Goal: Book appointment/travel/reservation

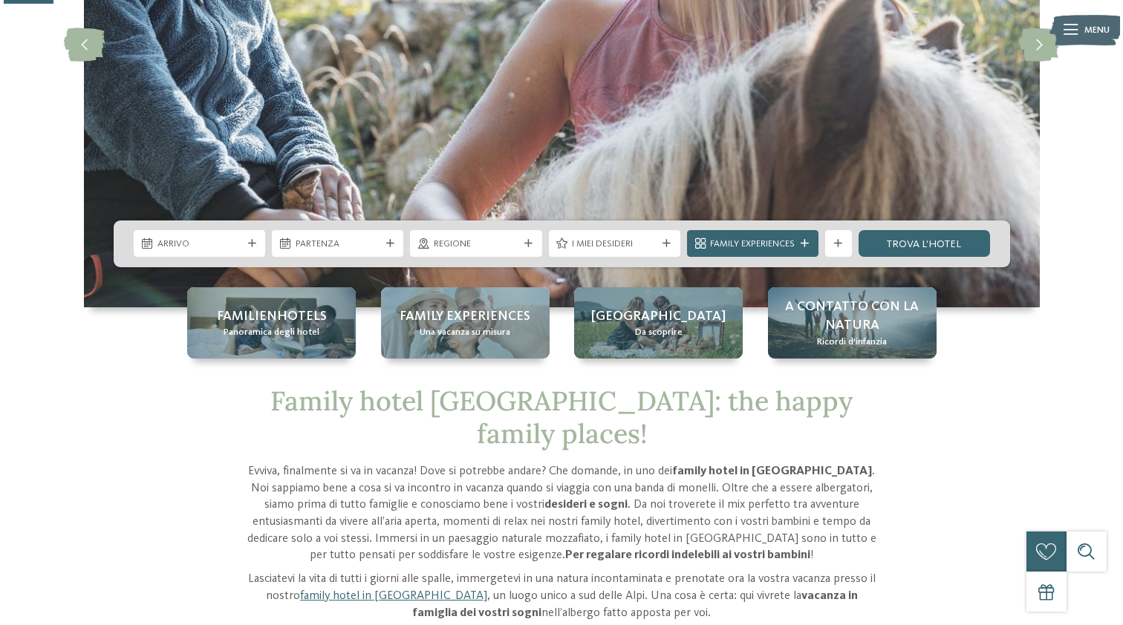
scroll to position [286, 0]
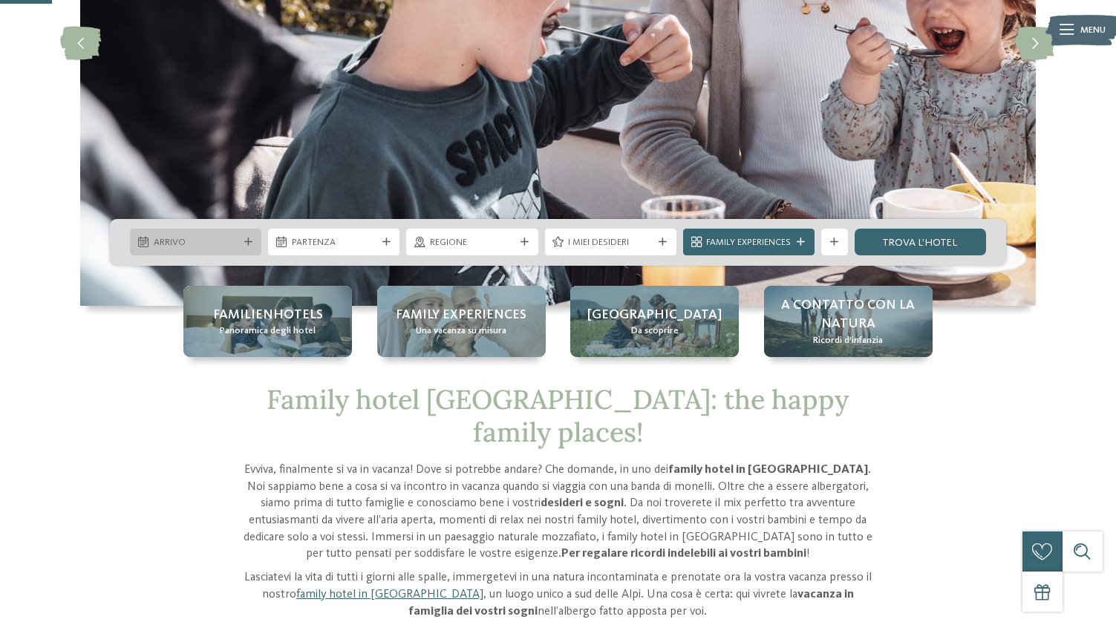
click at [247, 239] on icon at bounding box center [248, 242] width 8 height 8
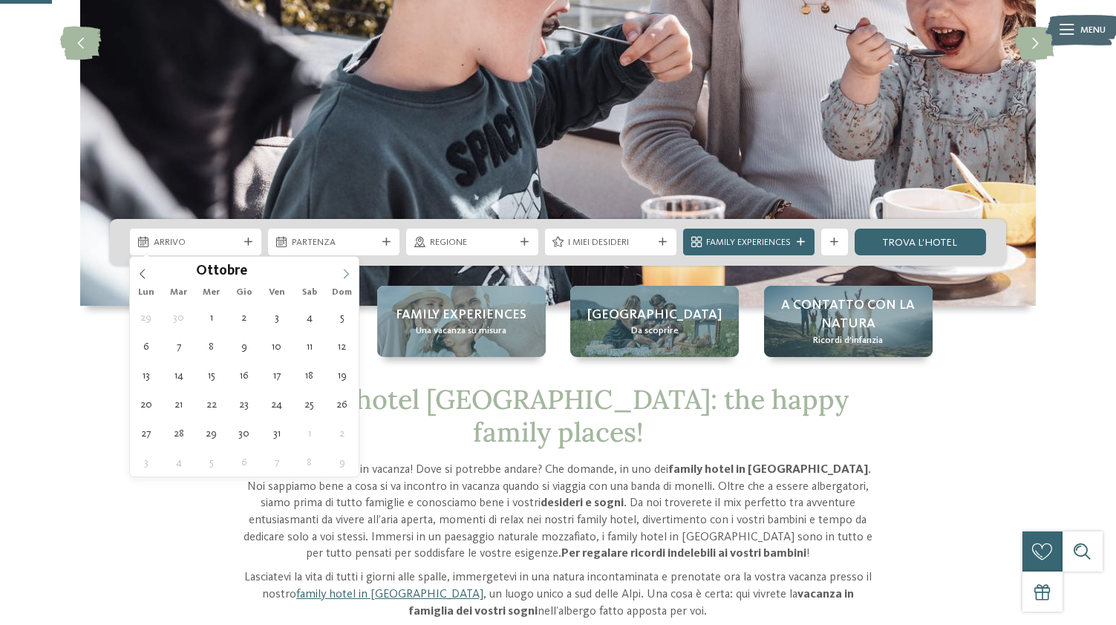
click at [345, 273] on icon at bounding box center [346, 274] width 10 height 10
type input "****"
click at [345, 273] on icon at bounding box center [346, 274] width 10 height 10
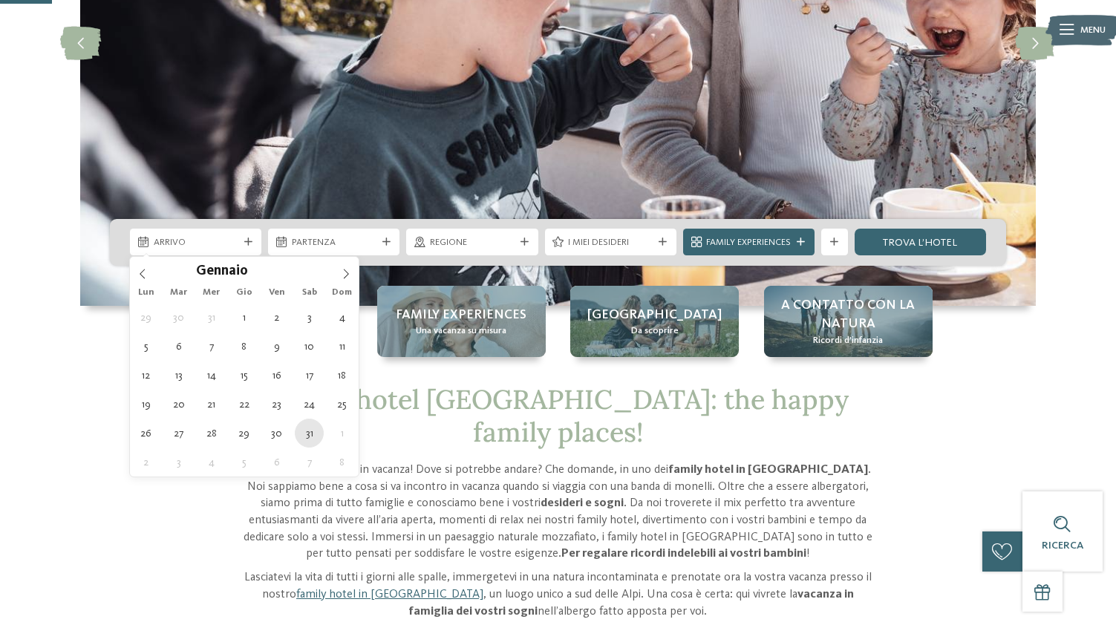
type div "[DATE]"
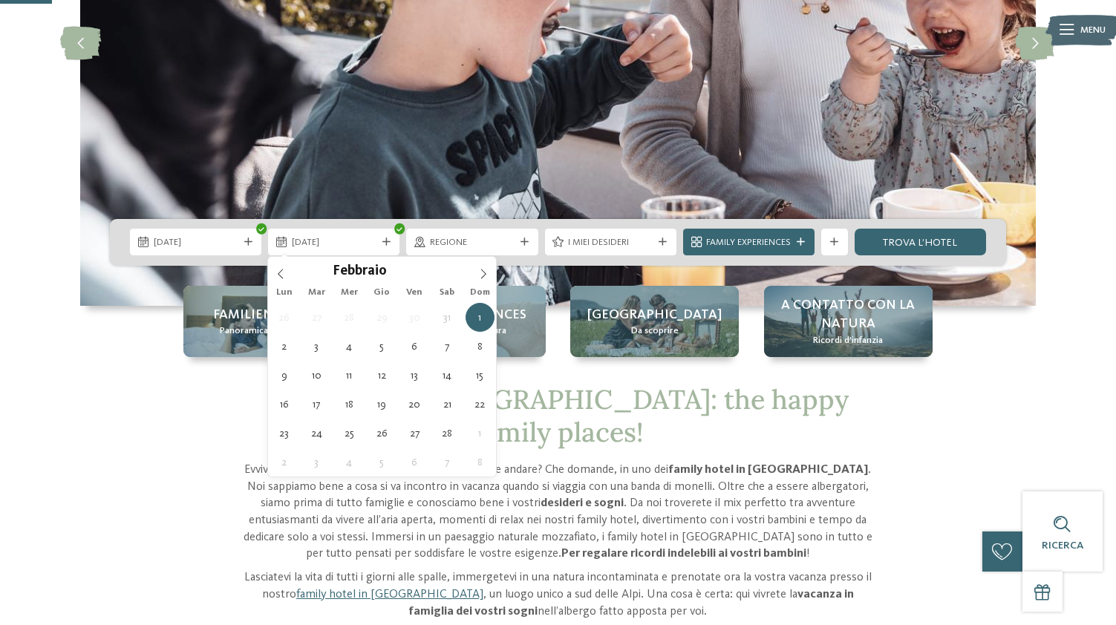
type input "****"
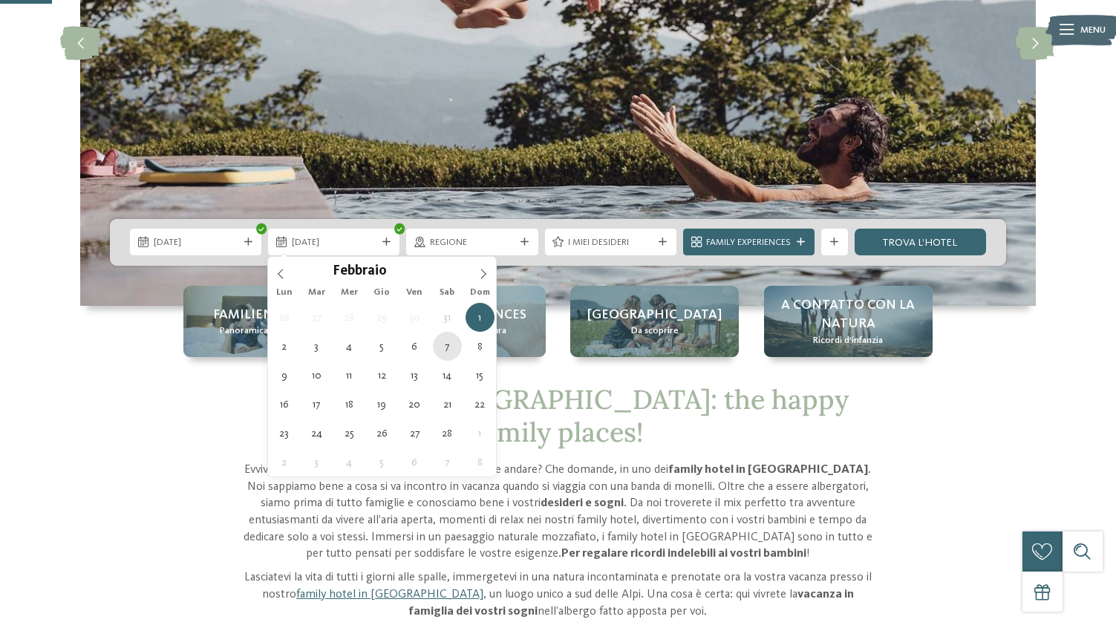
type div "[DATE]"
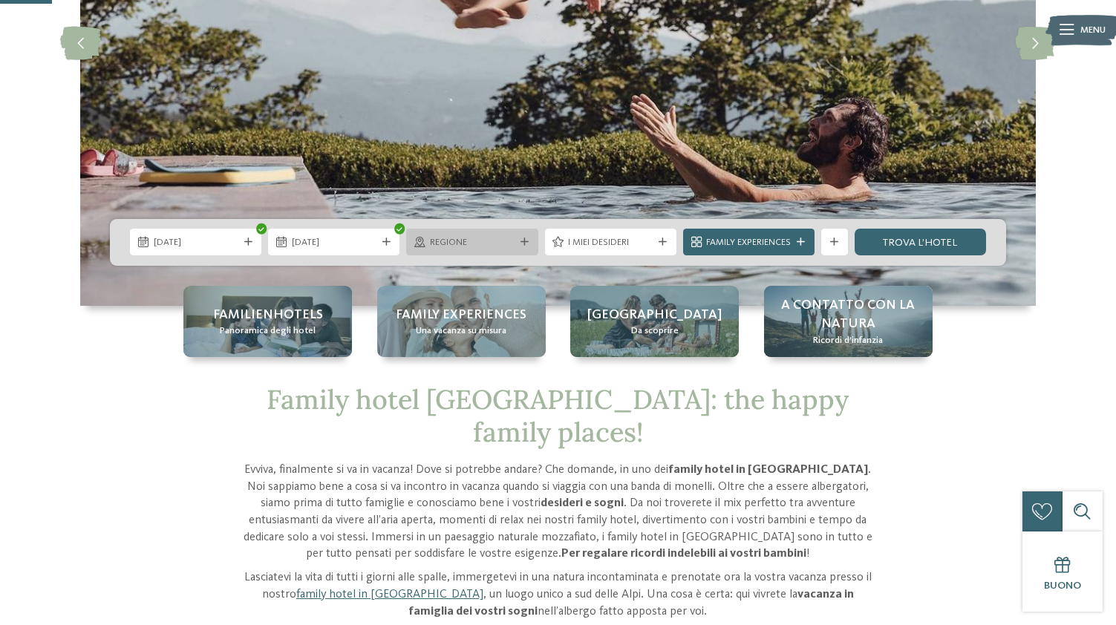
click at [521, 241] on icon at bounding box center [525, 242] width 8 height 8
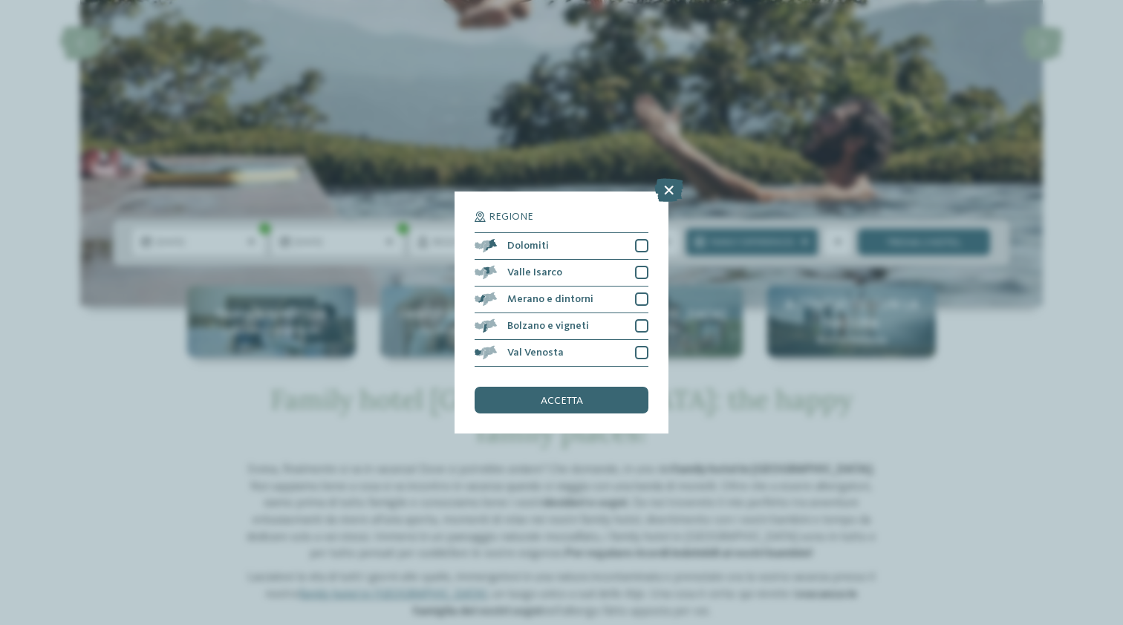
click at [649, 192] on div "Regione Dolomiti [GEOGRAPHIC_DATA]" at bounding box center [561, 313] width 214 height 242
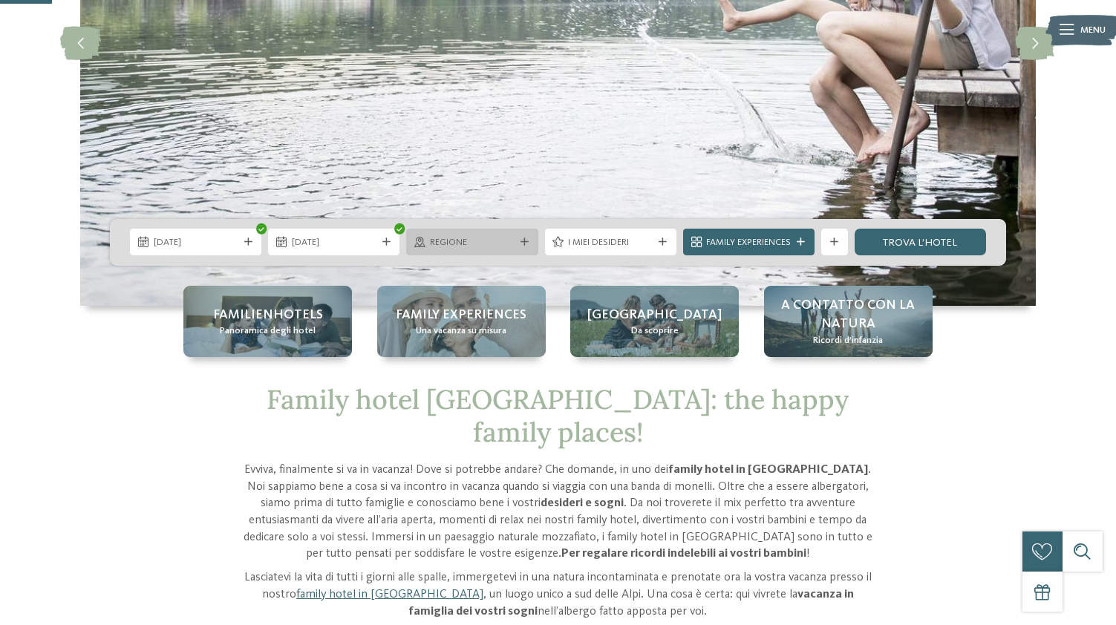
click at [518, 240] on div at bounding box center [524, 242] width 13 height 8
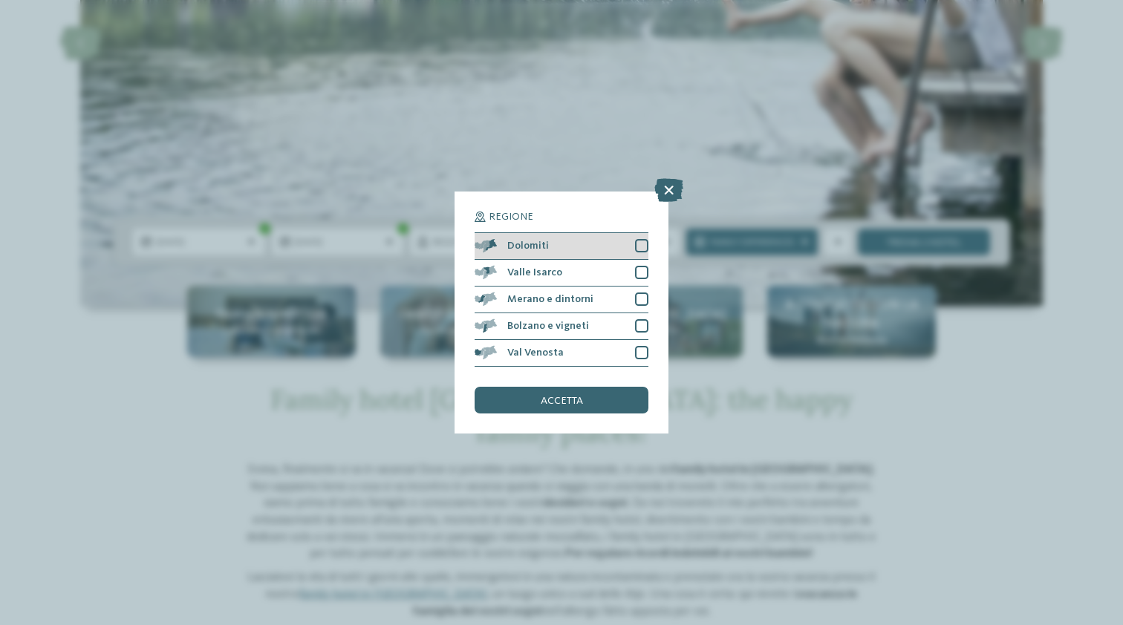
click at [638, 239] on div at bounding box center [641, 245] width 13 height 13
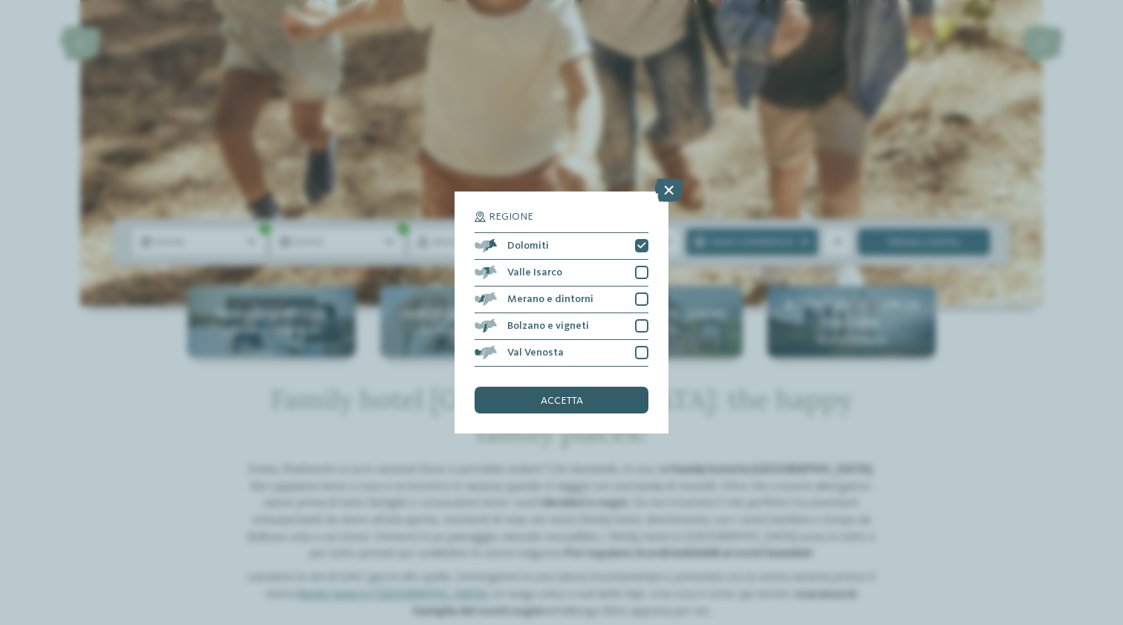
click at [576, 387] on div "accetta" at bounding box center [562, 400] width 174 height 27
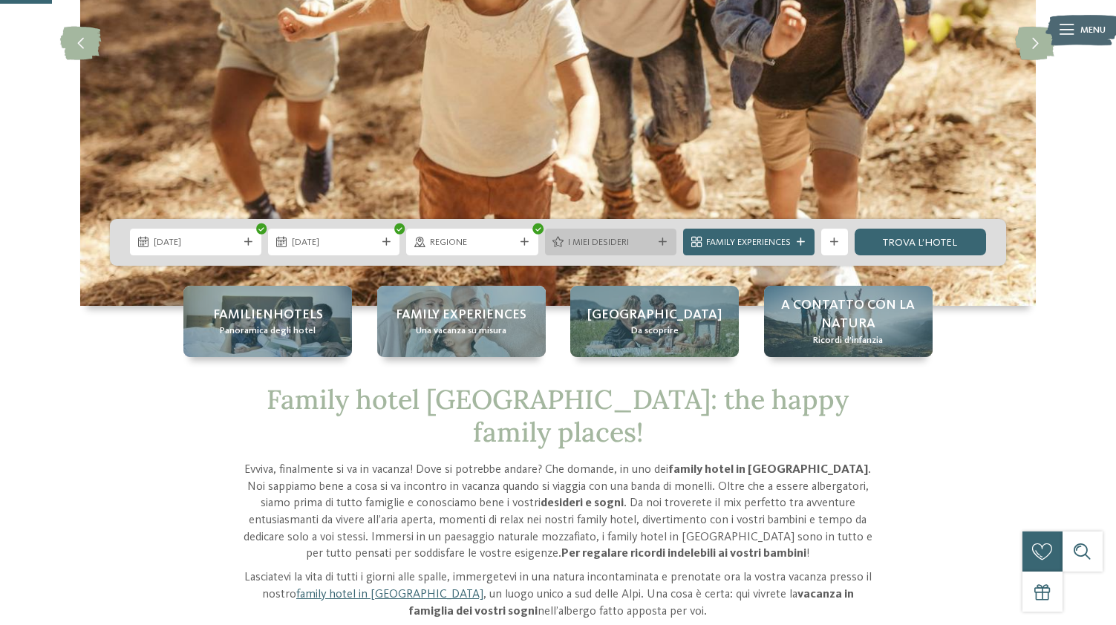
click at [663, 244] on icon at bounding box center [663, 242] width 8 height 8
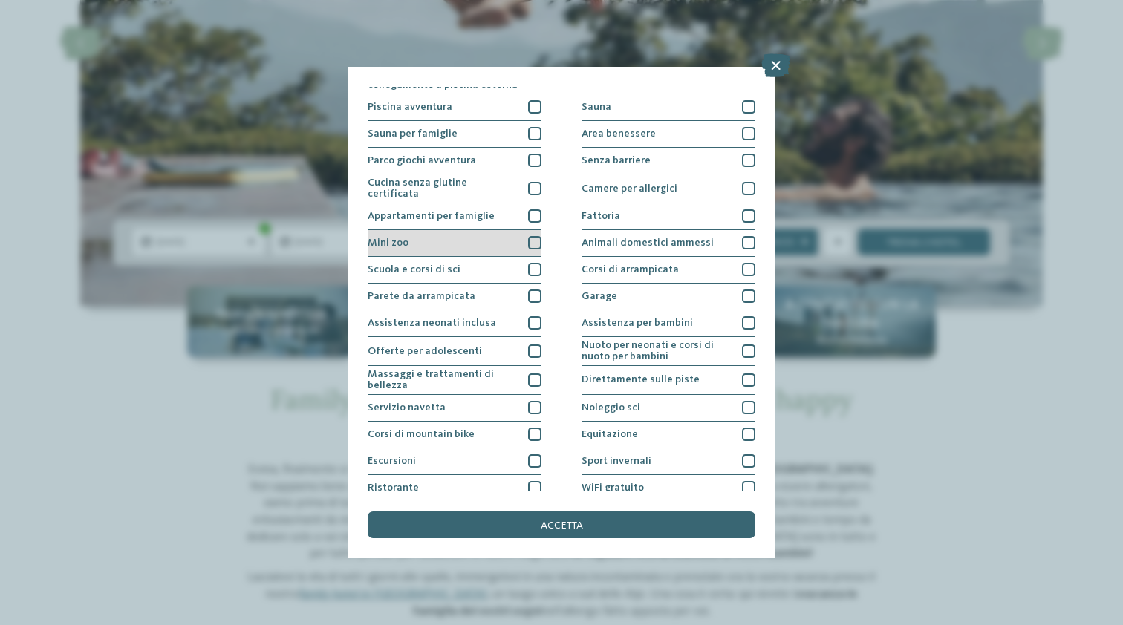
scroll to position [50, 0]
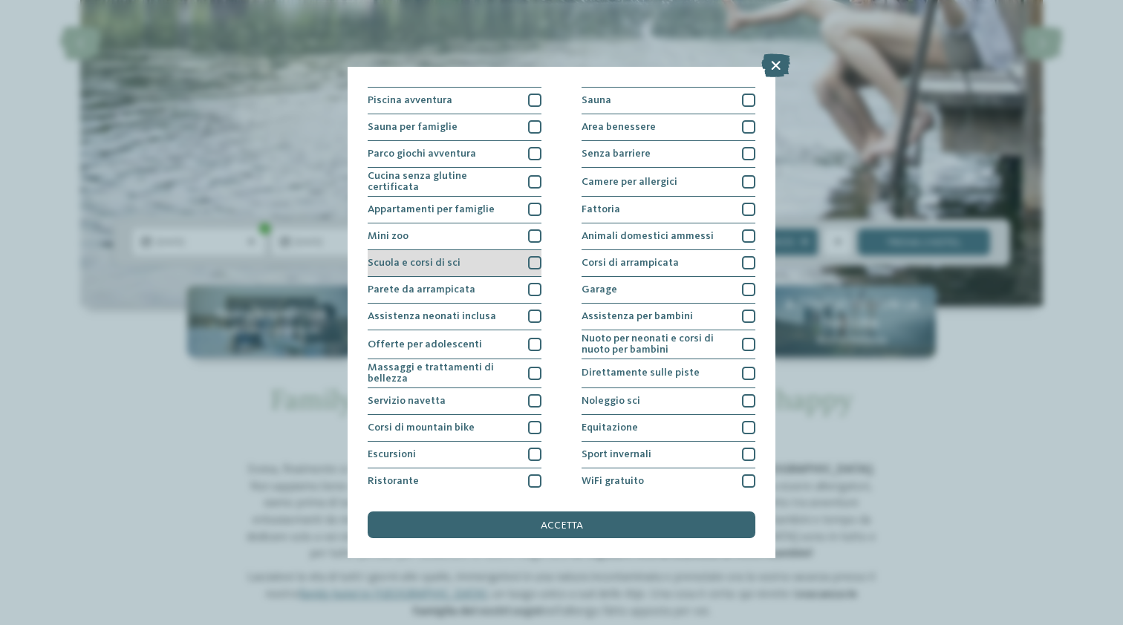
click at [535, 264] on div at bounding box center [534, 262] width 13 height 13
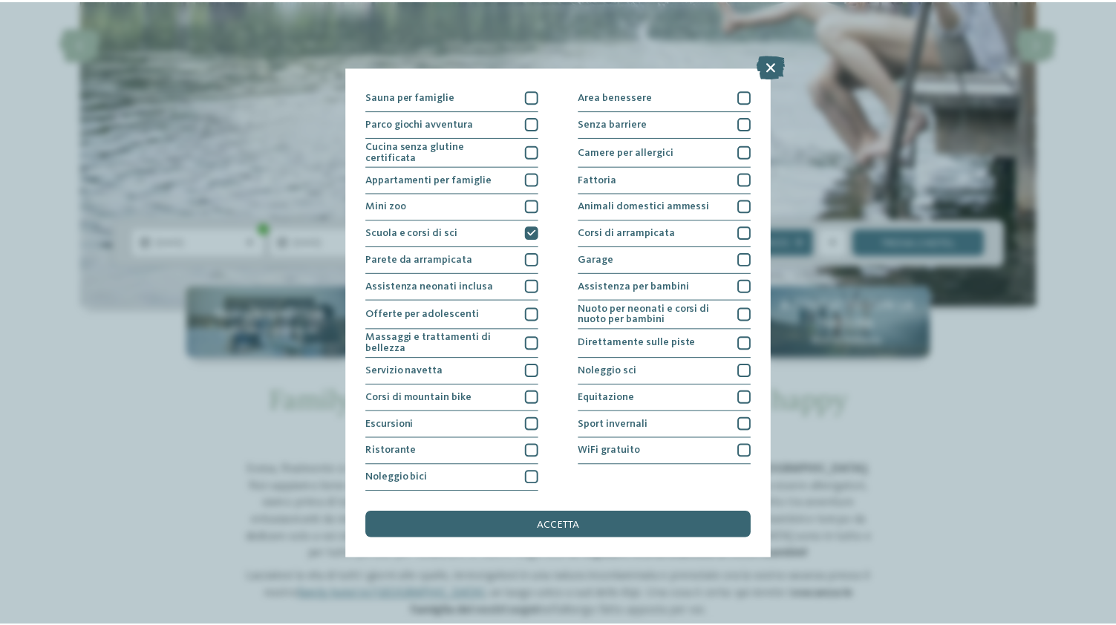
scroll to position [209, 0]
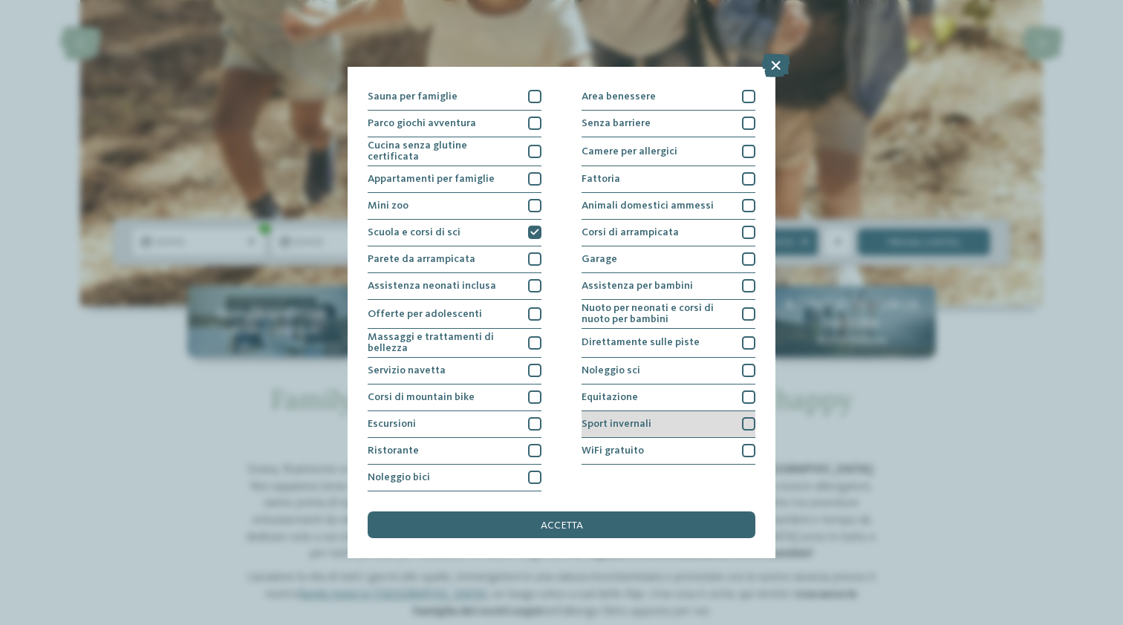
click at [749, 417] on div at bounding box center [748, 423] width 13 height 13
click at [598, 512] on div "accetta" at bounding box center [562, 525] width 388 height 27
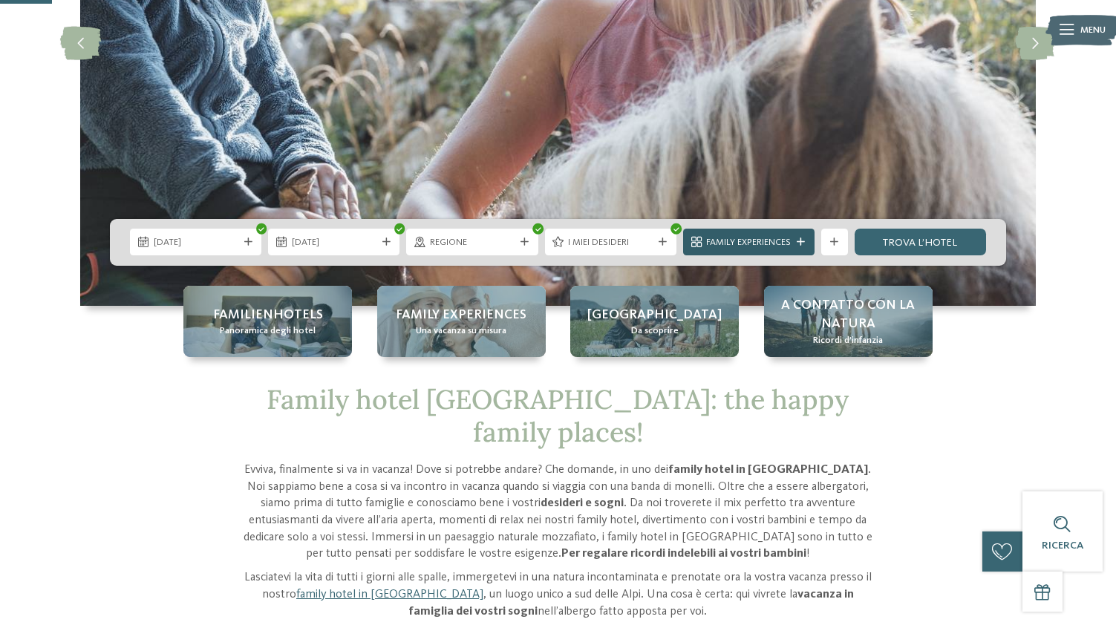
click at [775, 239] on span "Family Experiences" at bounding box center [748, 242] width 85 height 13
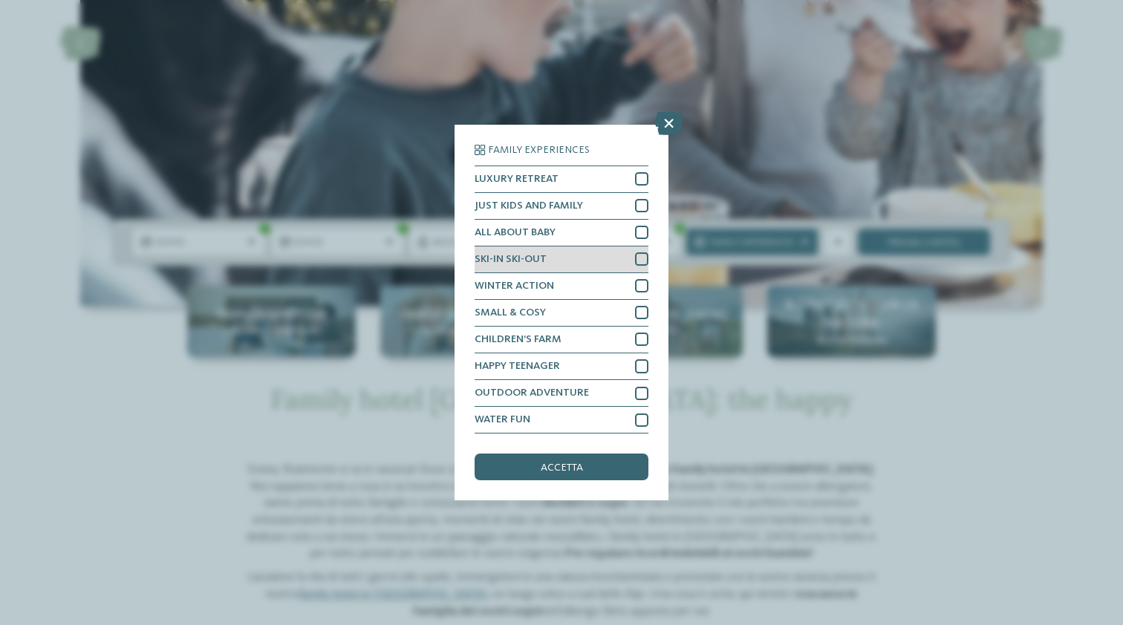
click at [639, 252] on div at bounding box center [641, 258] width 13 height 13
click at [563, 463] on span "accetta" at bounding box center [562, 468] width 42 height 10
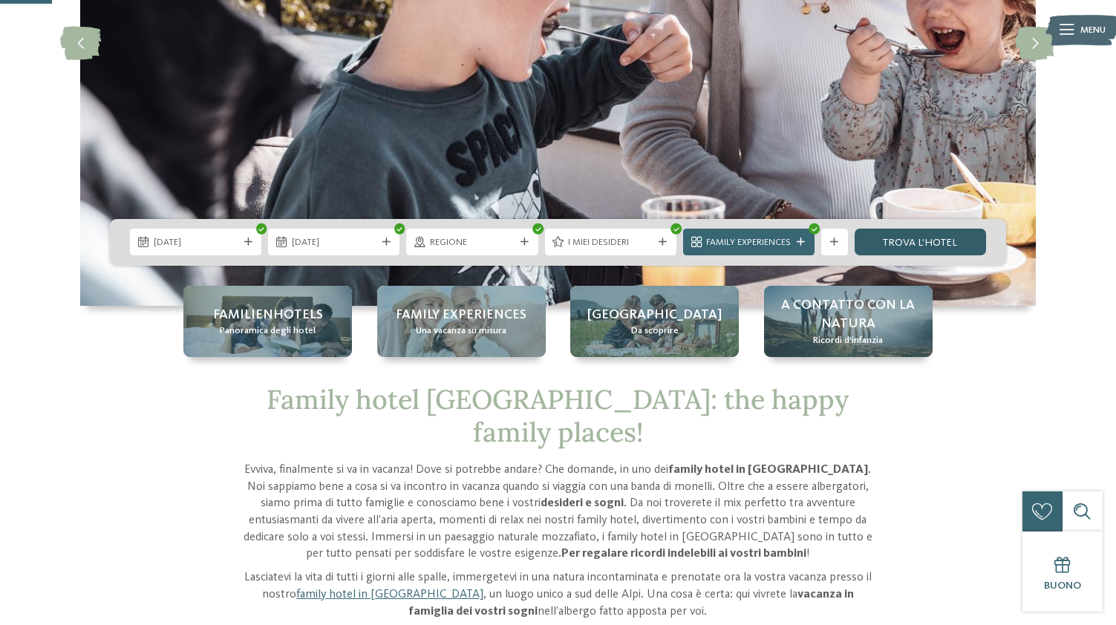
click at [911, 239] on link "trova l’hotel" at bounding box center [920, 242] width 131 height 27
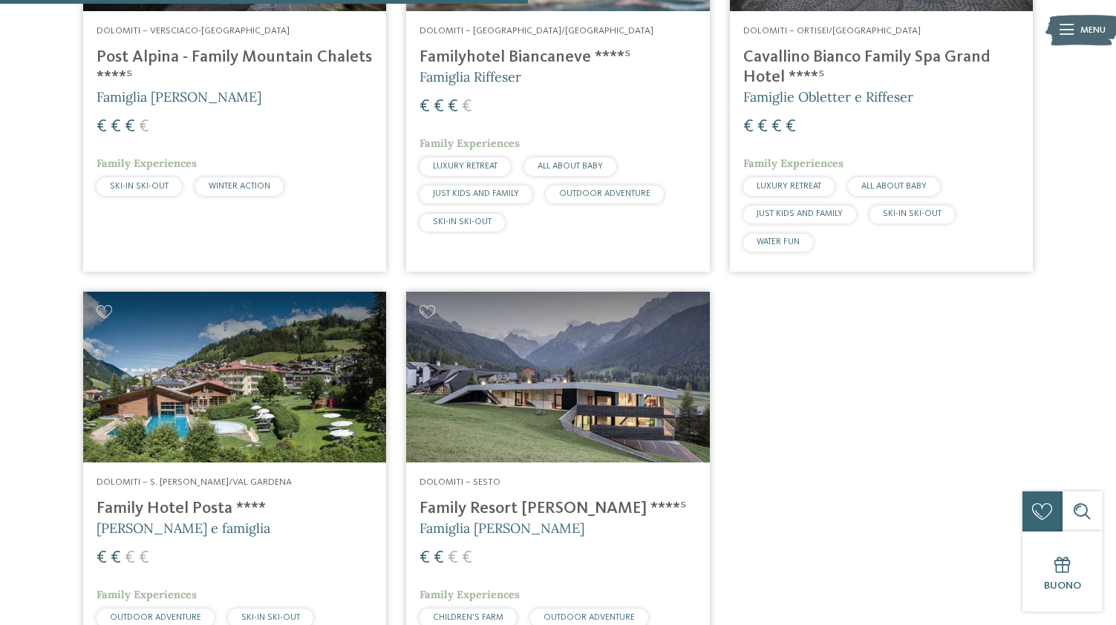
scroll to position [769, 0]
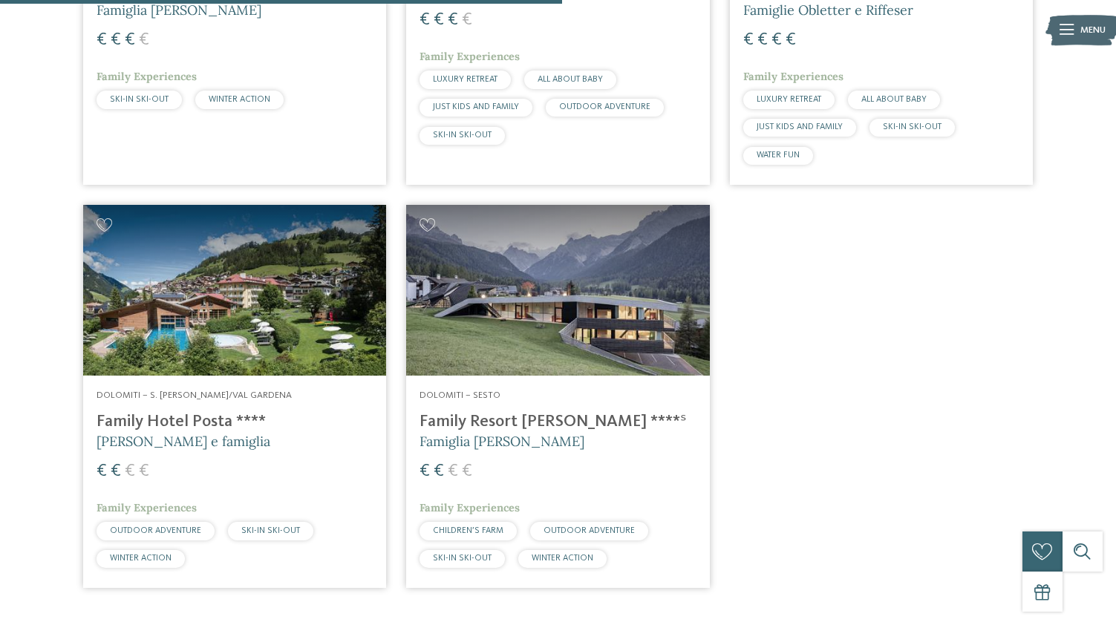
click at [521, 432] on h5 "Famiglia [PERSON_NAME]" at bounding box center [558, 441] width 276 height 19
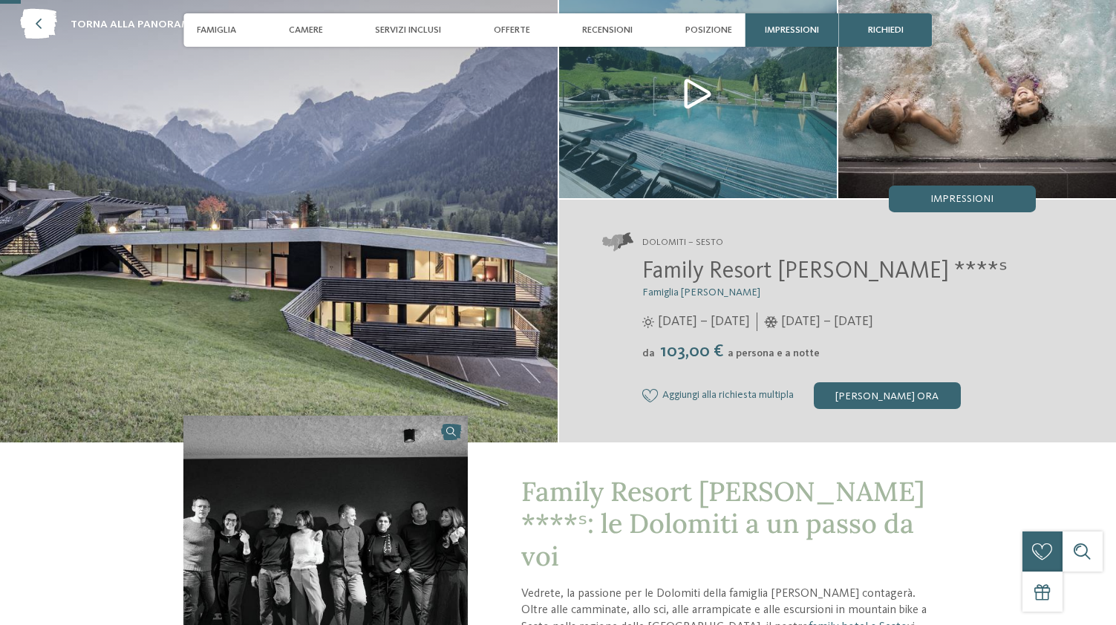
scroll to position [82, 0]
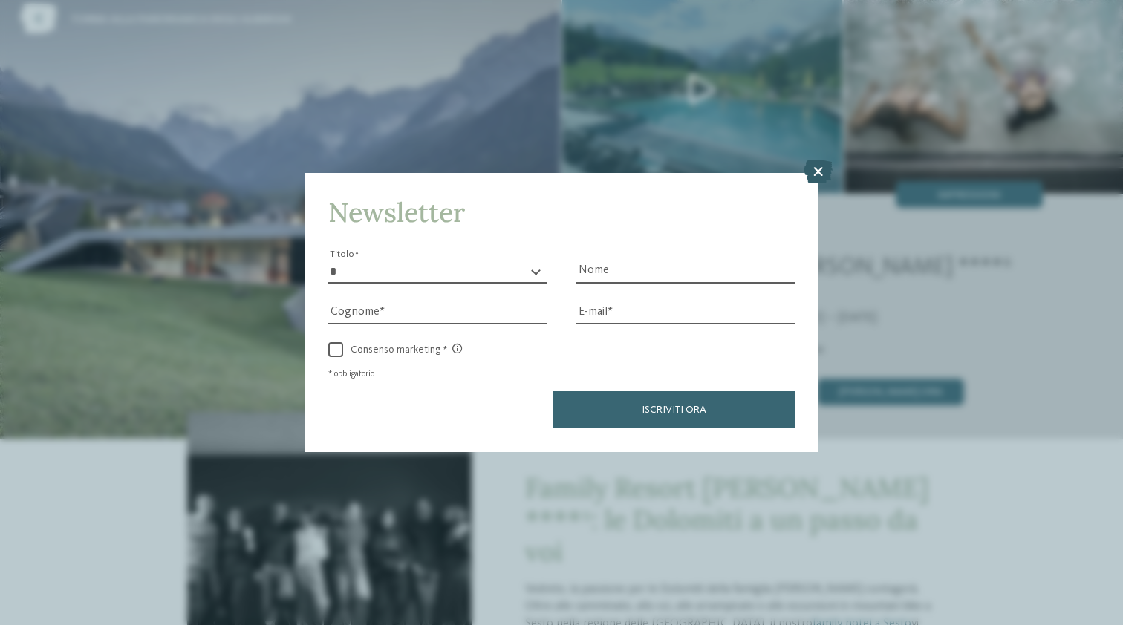
click at [814, 160] on icon at bounding box center [818, 172] width 29 height 24
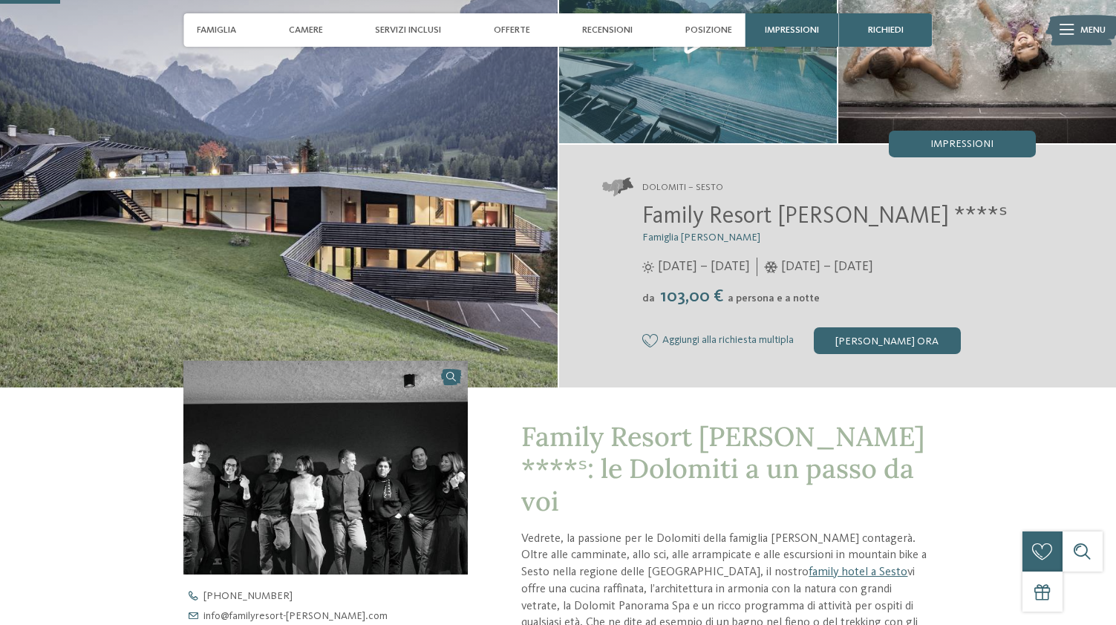
scroll to position [131, 0]
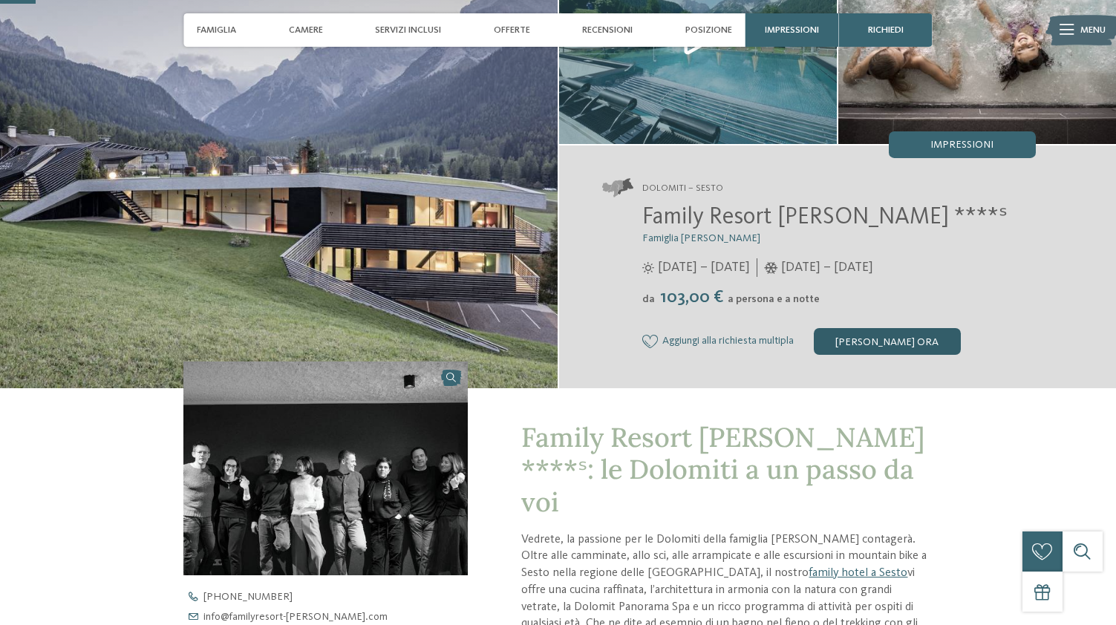
click at [896, 342] on div "[PERSON_NAME] ora" at bounding box center [887, 341] width 147 height 27
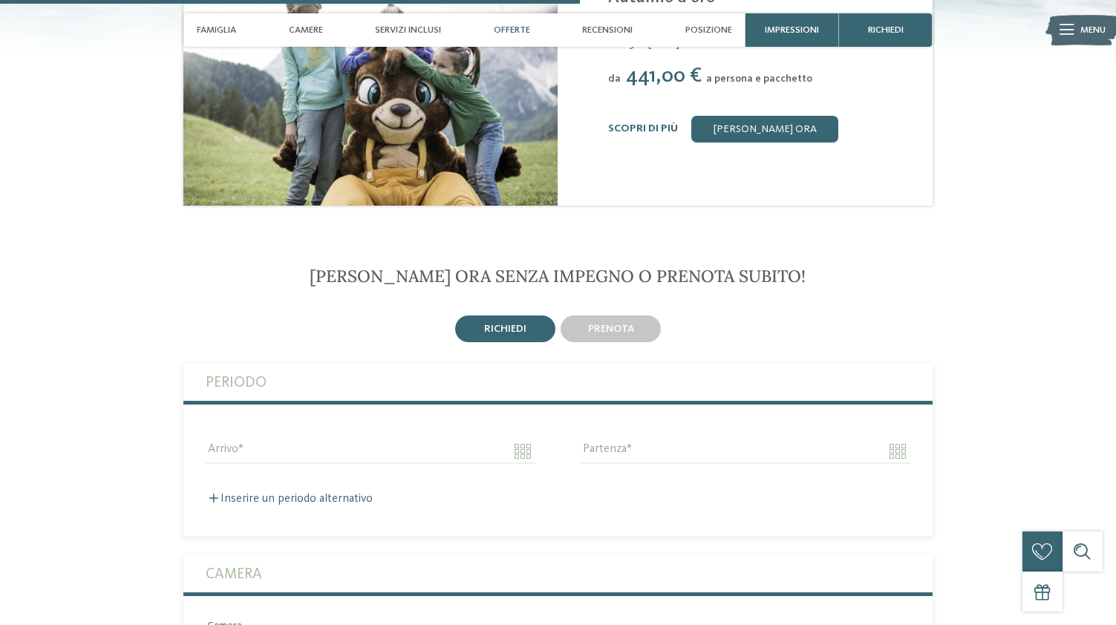
scroll to position [2187, 0]
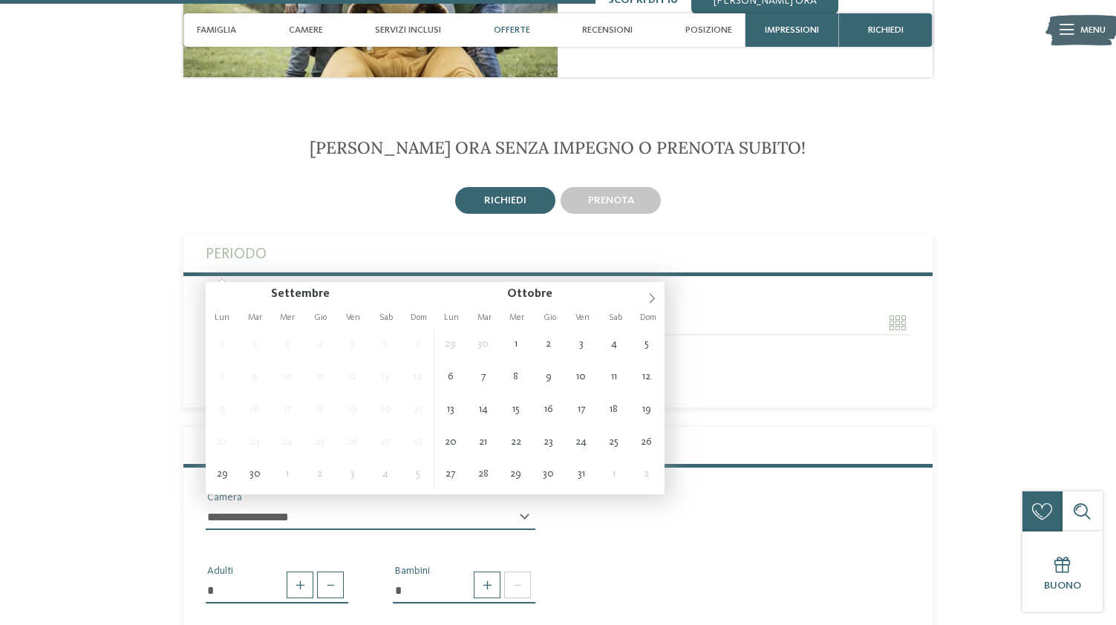
click at [512, 310] on input "Arrivo" at bounding box center [371, 322] width 330 height 25
click at [650, 293] on icon at bounding box center [652, 298] width 10 height 10
click at [649, 294] on icon at bounding box center [652, 298] width 10 height 10
type input "****"
click at [649, 294] on icon at bounding box center [652, 298] width 10 height 10
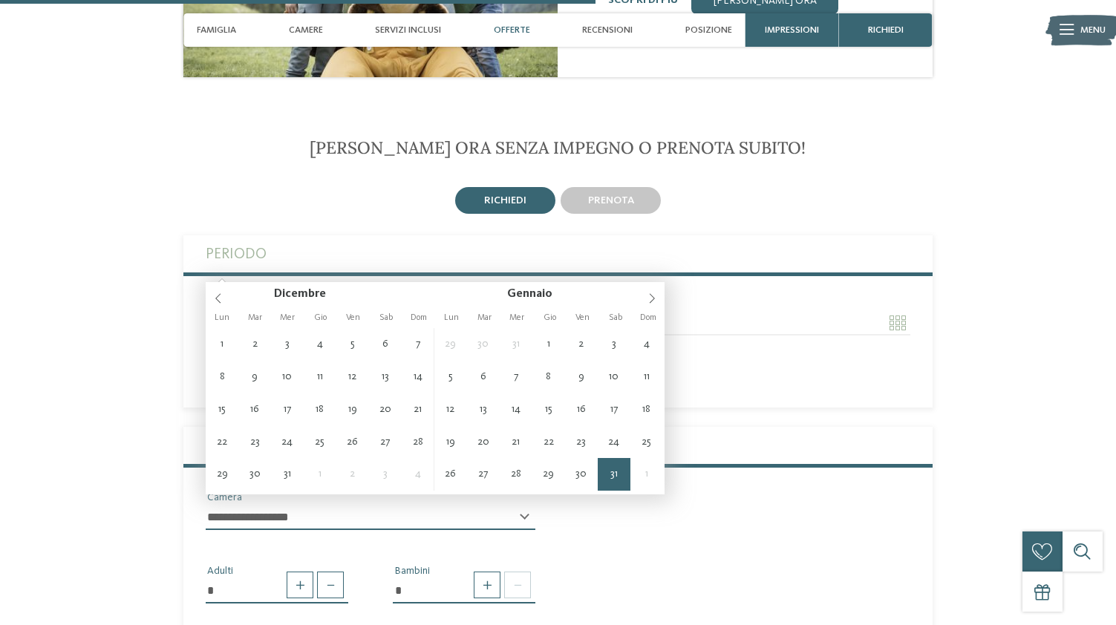
type input "**********"
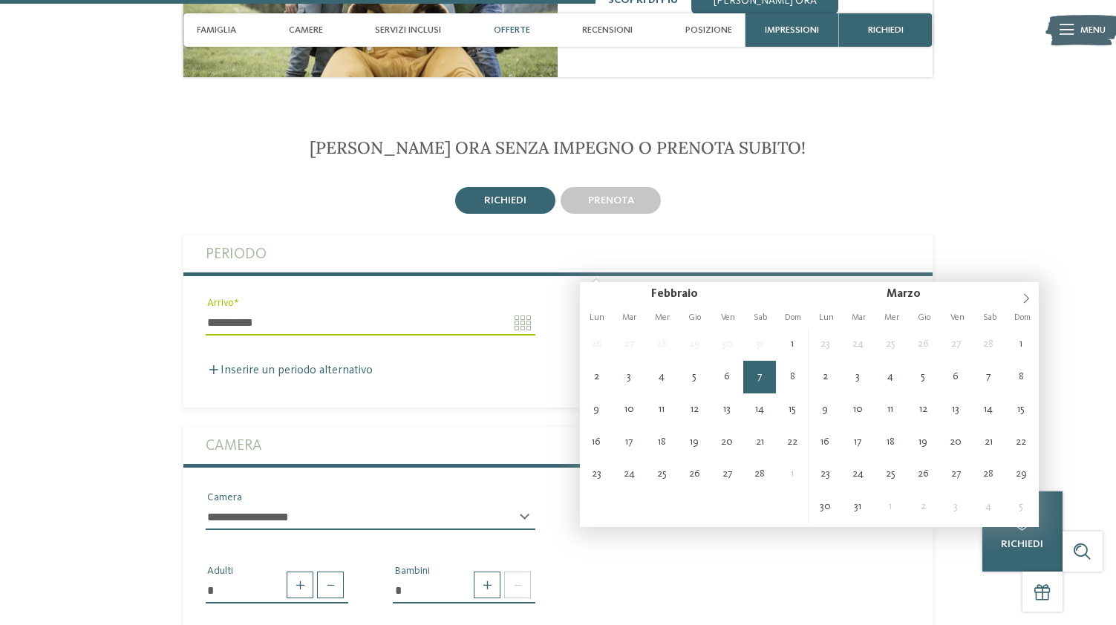
type input "**********"
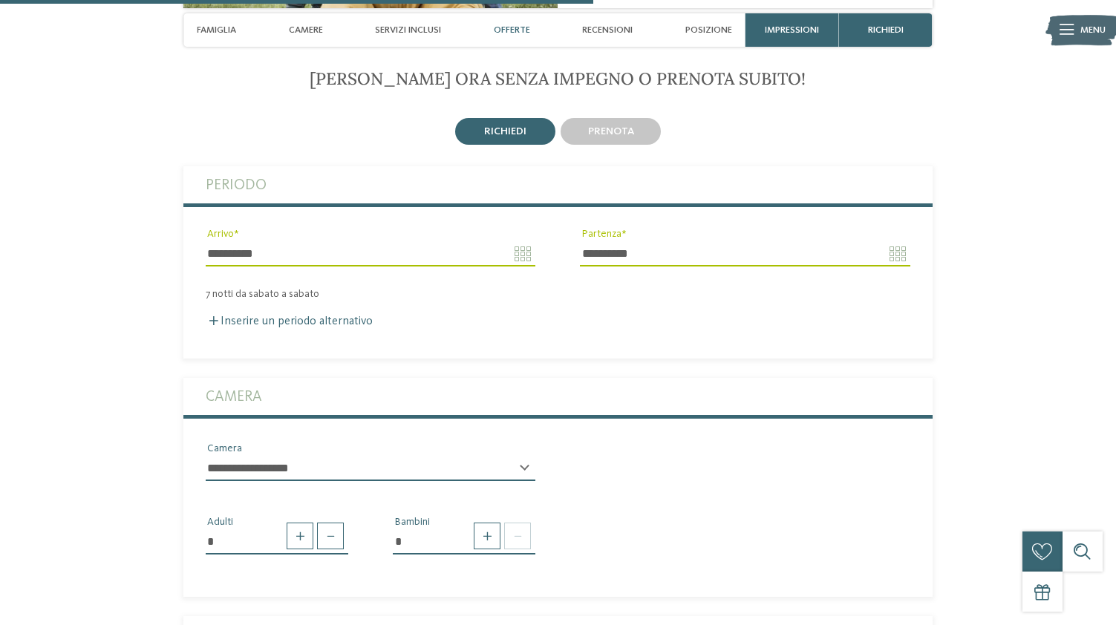
scroll to position [2268, 0]
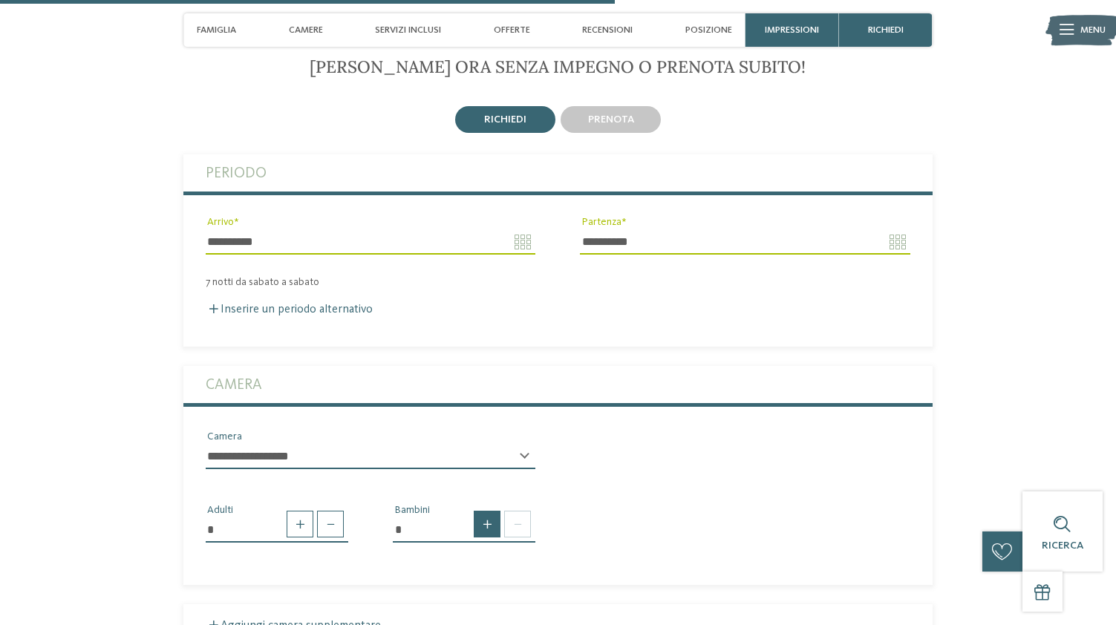
click at [488, 511] on span at bounding box center [487, 524] width 27 height 27
type input "*"
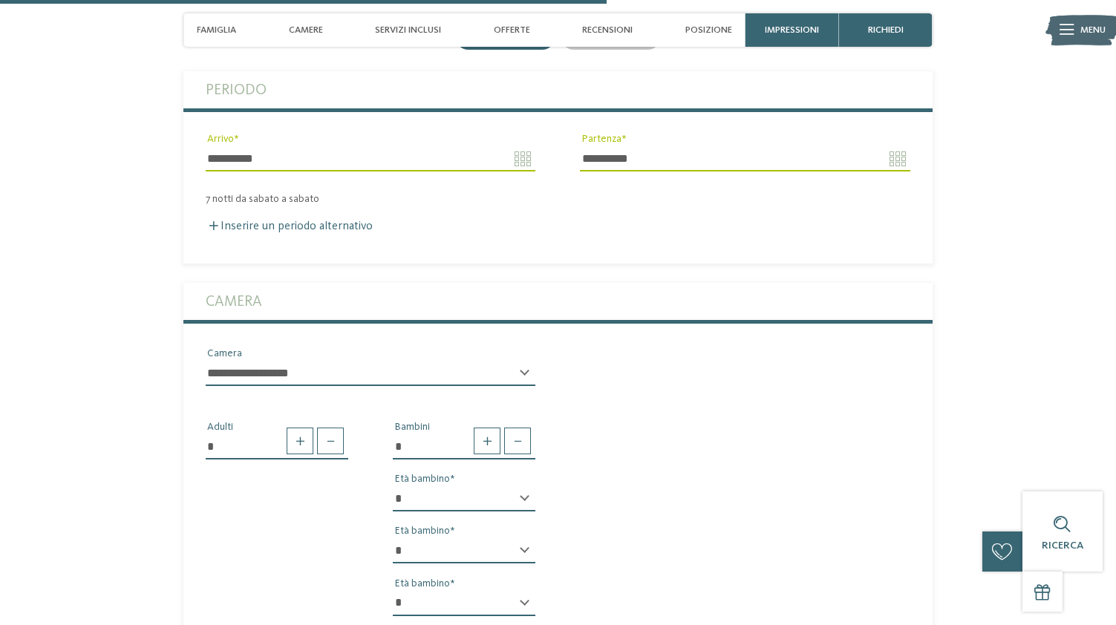
scroll to position [2351, 0]
select select "*"
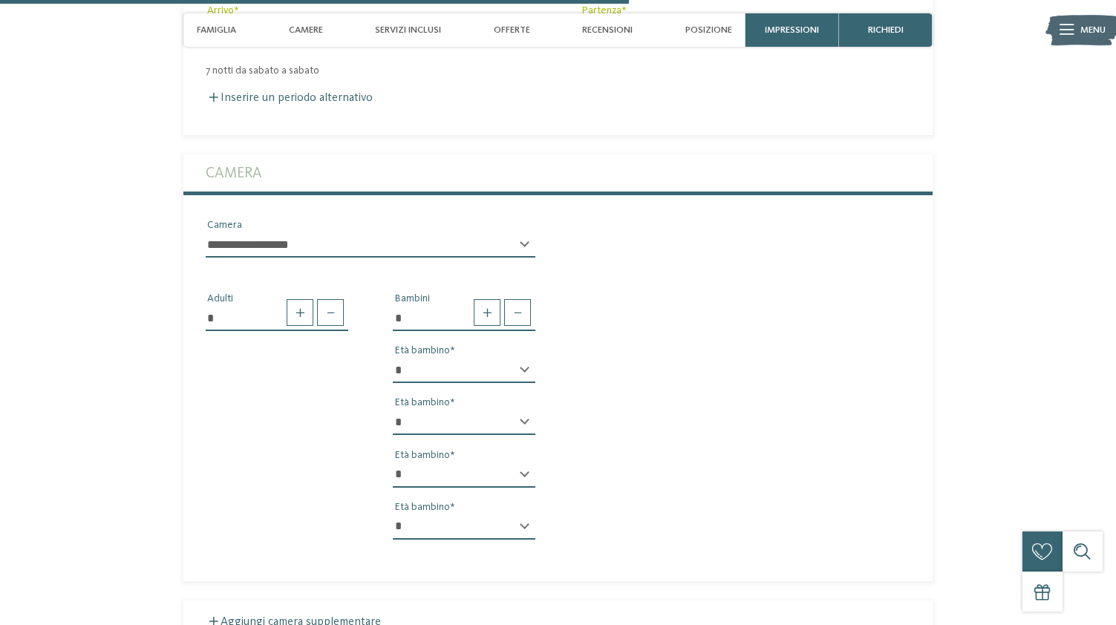
scroll to position [2483, 0]
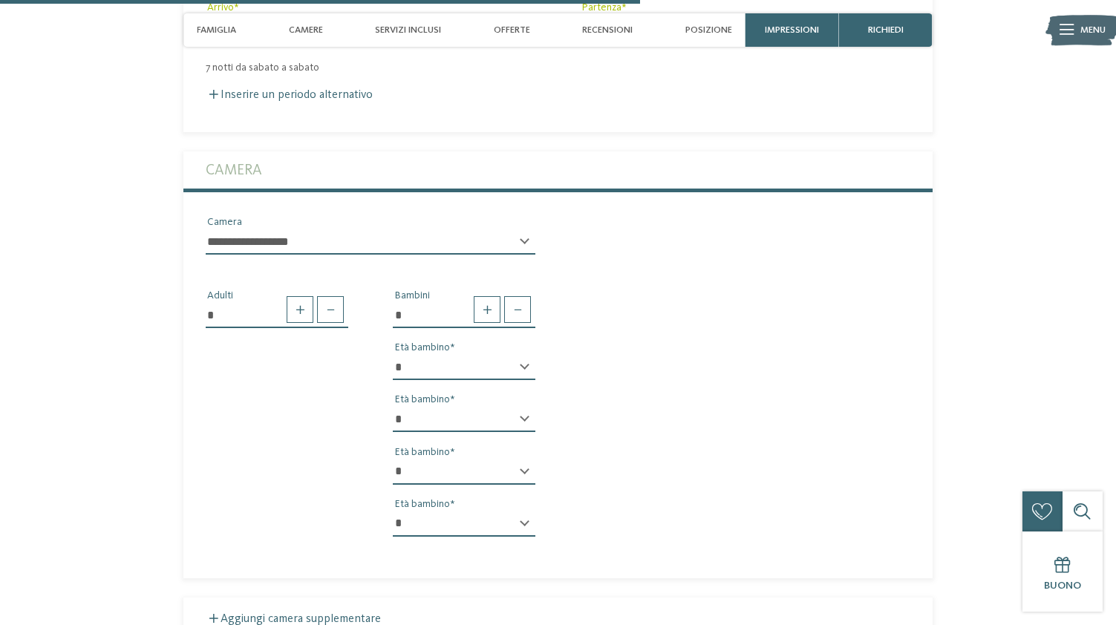
click at [525, 407] on div "* * * * * * * * * * * ** ** ** ** ** ** ** ** Età bambino" at bounding box center [464, 425] width 143 height 37
click at [524, 407] on div "* * * * * * * * * * * ** ** ** ** ** ** ** ** Età bambino" at bounding box center [464, 425] width 143 height 37
click at [526, 407] on div "* * * * * * * * * * * ** ** ** ** ** ** ** ** Età bambino" at bounding box center [464, 425] width 143 height 37
select select "**"
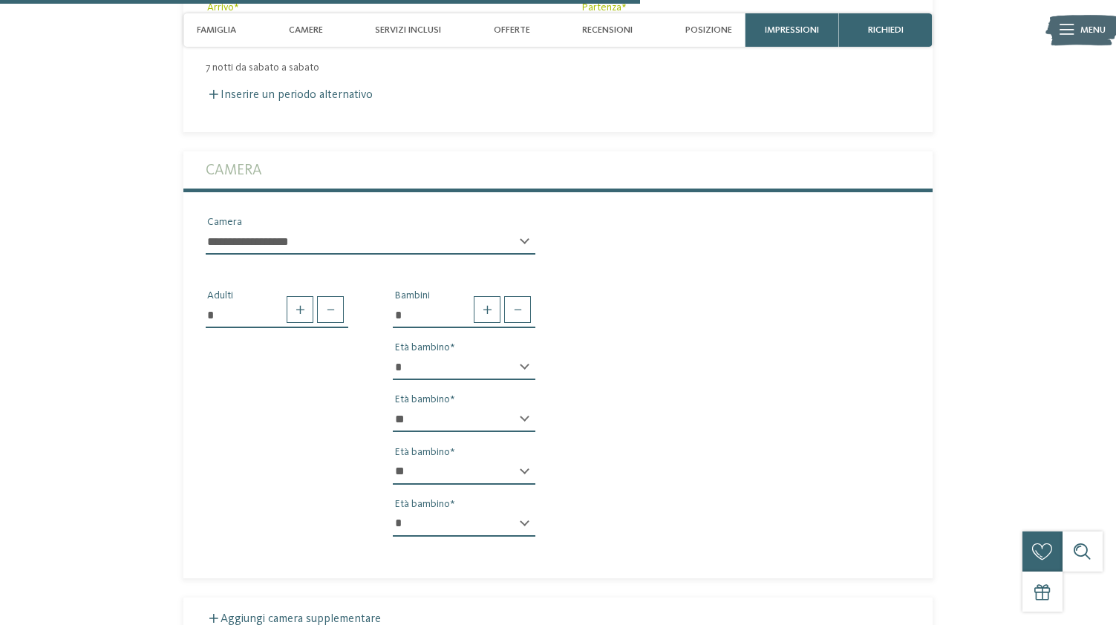
select select "**"
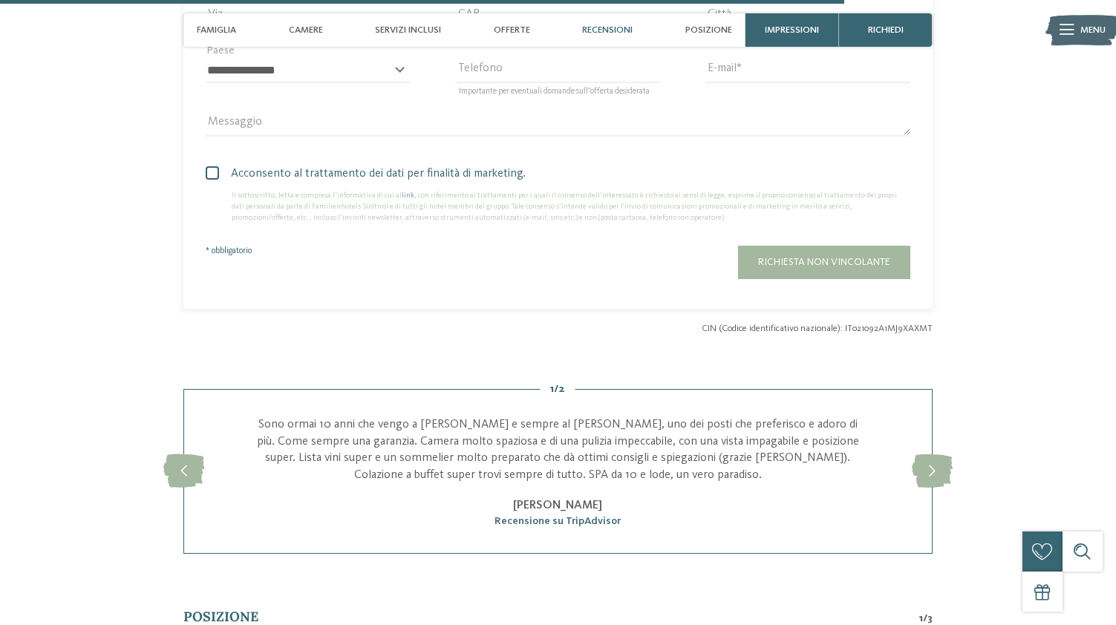
scroll to position [3274, 0]
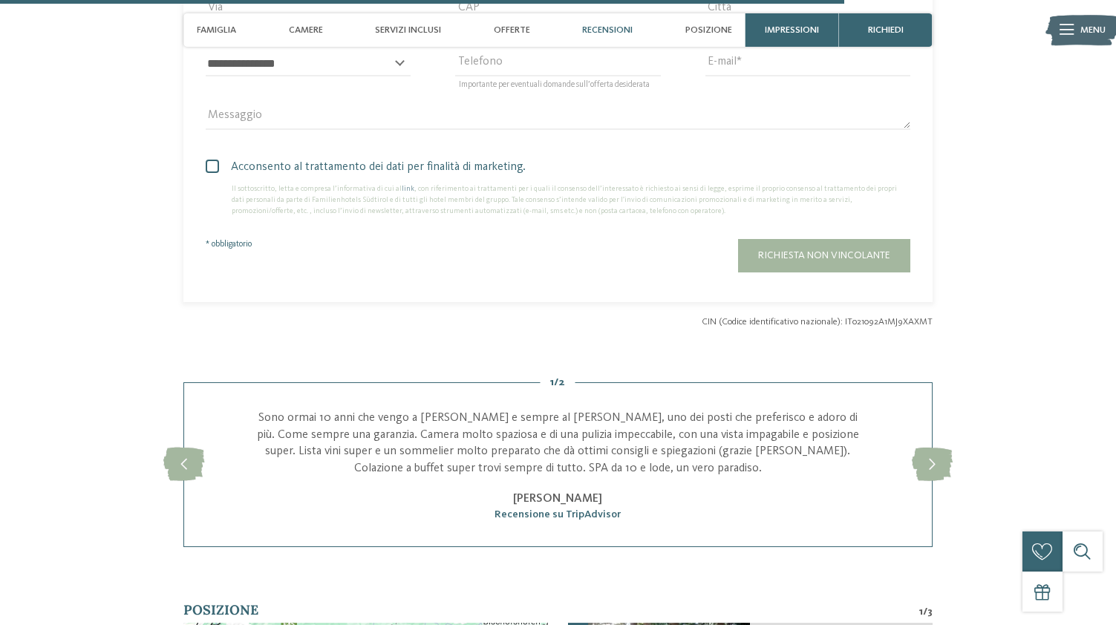
click at [212, 160] on span at bounding box center [212, 166] width 13 height 13
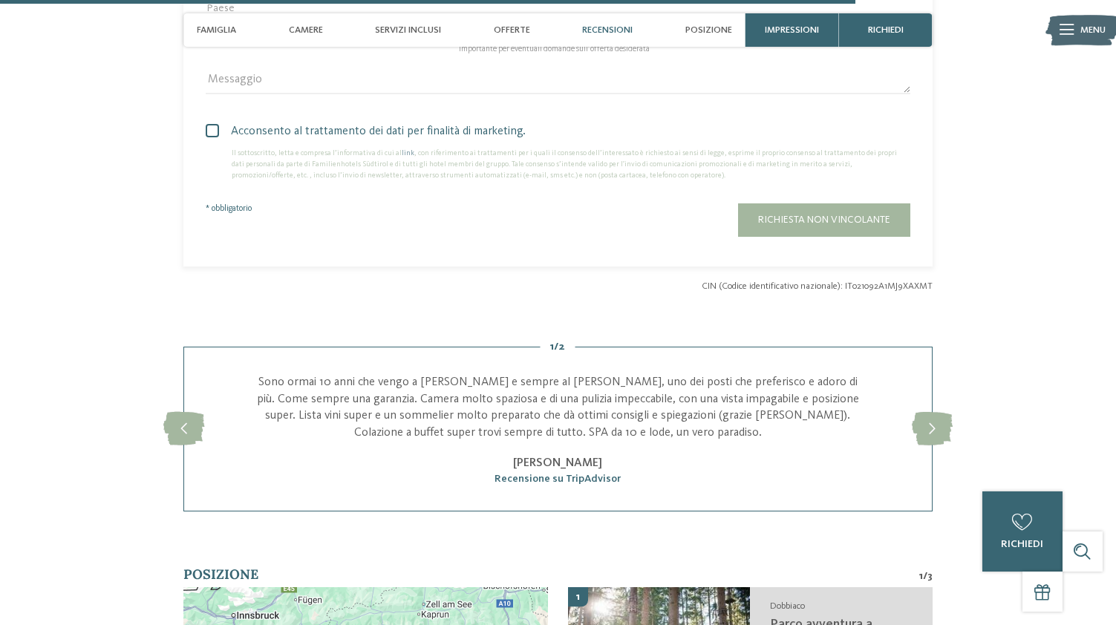
scroll to position [3316, 0]
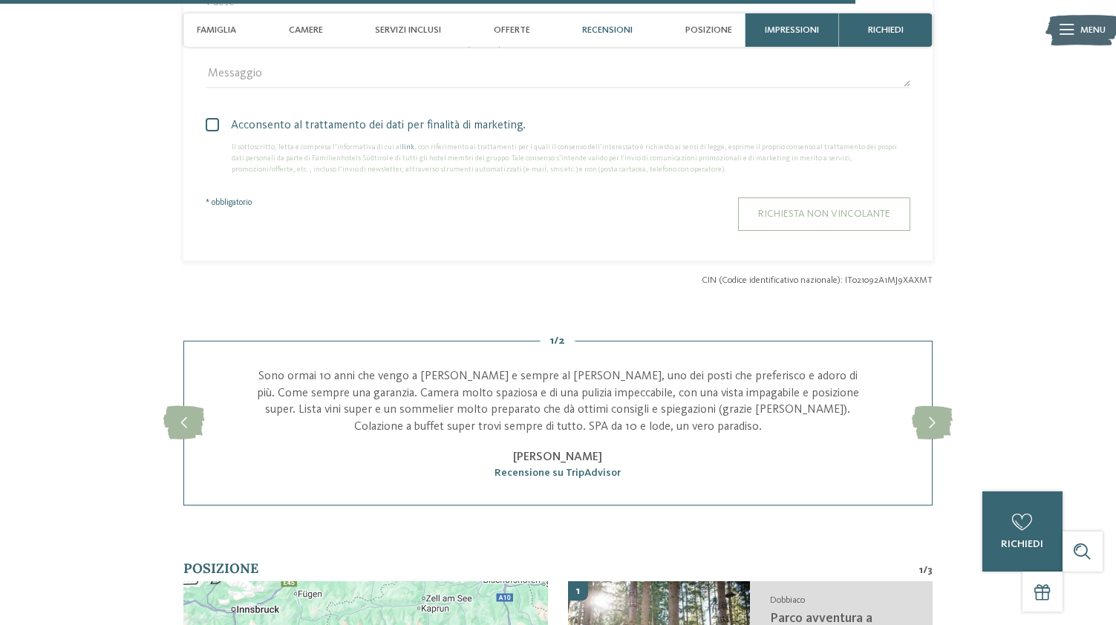
click at [830, 198] on button "Richiesta non vincolante" at bounding box center [824, 214] width 172 height 33
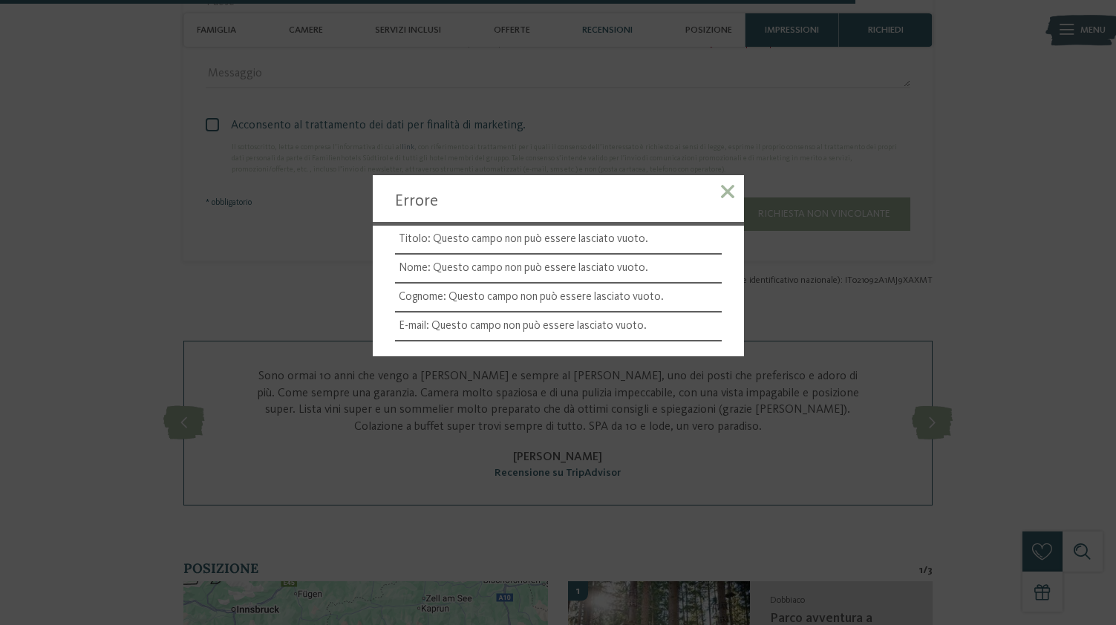
click at [728, 196] on span at bounding box center [727, 191] width 13 height 13
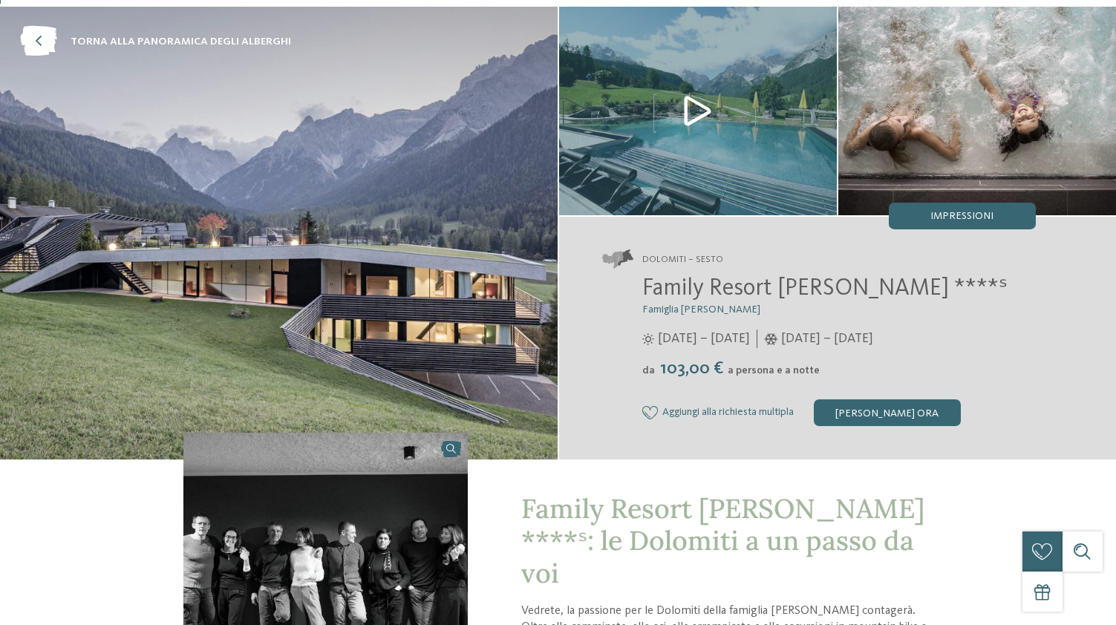
scroll to position [74, 0]
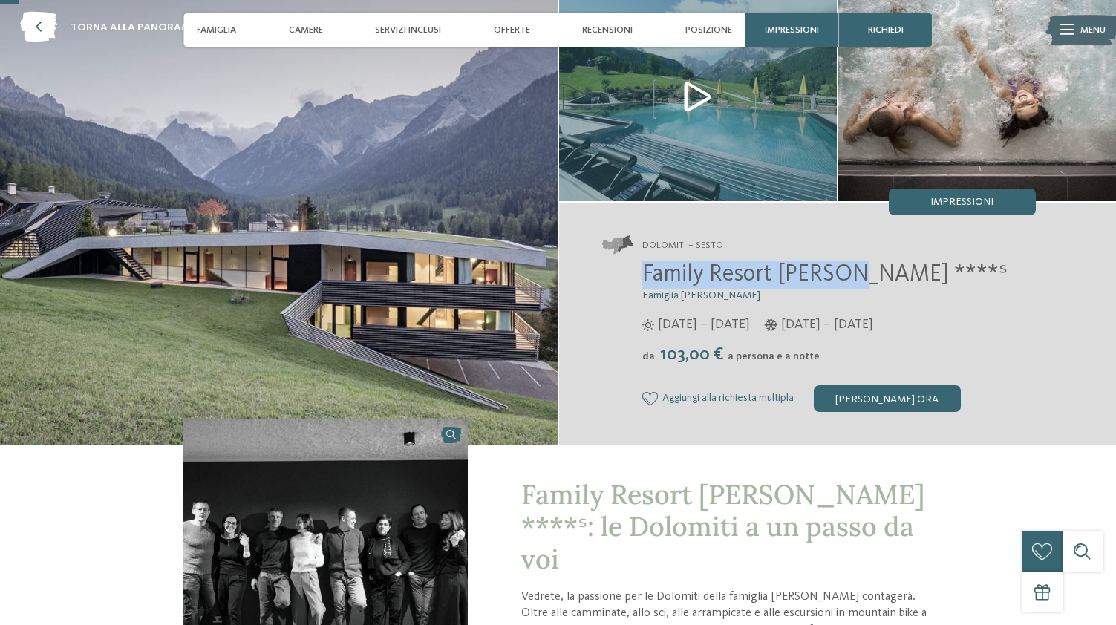
drag, startPoint x: 844, startPoint y: 276, endPoint x: 641, endPoint y: 274, distance: 203.5
click at [641, 274] on div "Family Resort Rainer ****ˢ Famiglia Rainer 25/05/2025 – 12/10/2025 da" at bounding box center [819, 336] width 434 height 151
copy span "Family Resort Rainer"
